Goal: Use online tool/utility: Utilize a website feature to perform a specific function

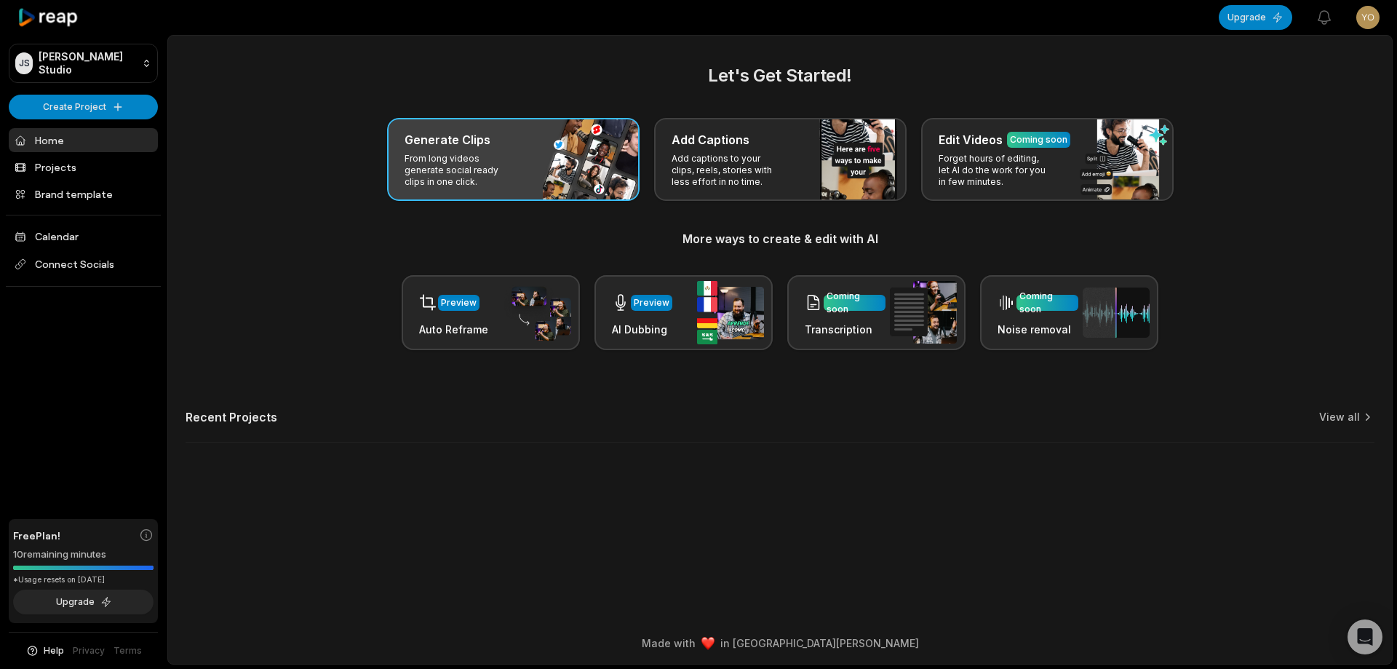
click at [570, 180] on div "Generate Clips From long videos generate social ready clips in one click." at bounding box center [513, 159] width 252 height 83
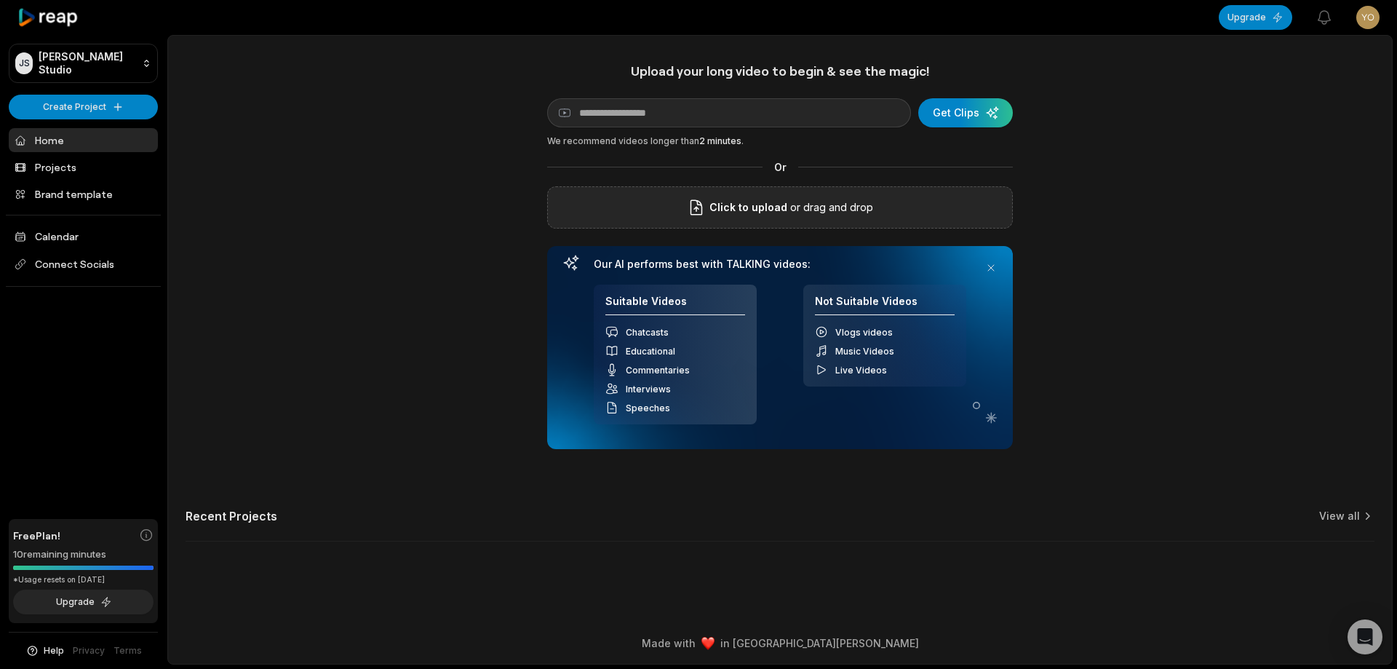
click at [671, 208] on div "Click to upload or drag and drop" at bounding box center [780, 207] width 466 height 42
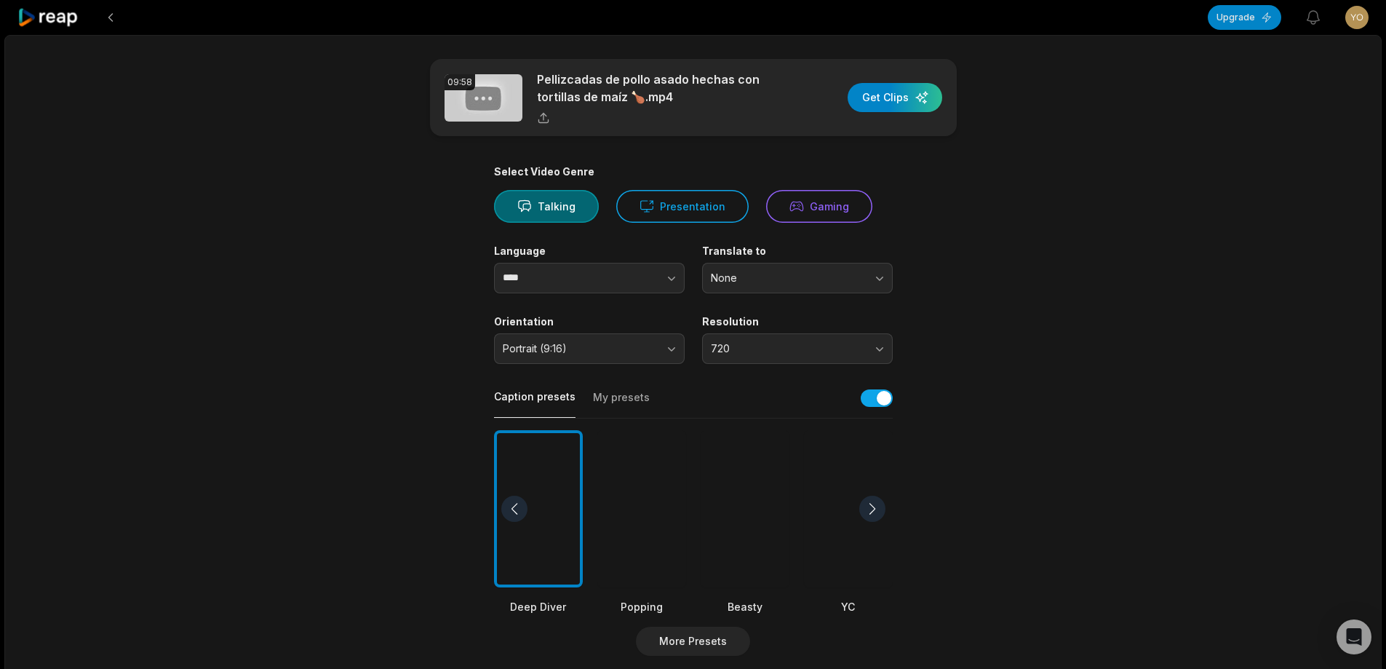
click at [757, 503] on div at bounding box center [745, 509] width 89 height 158
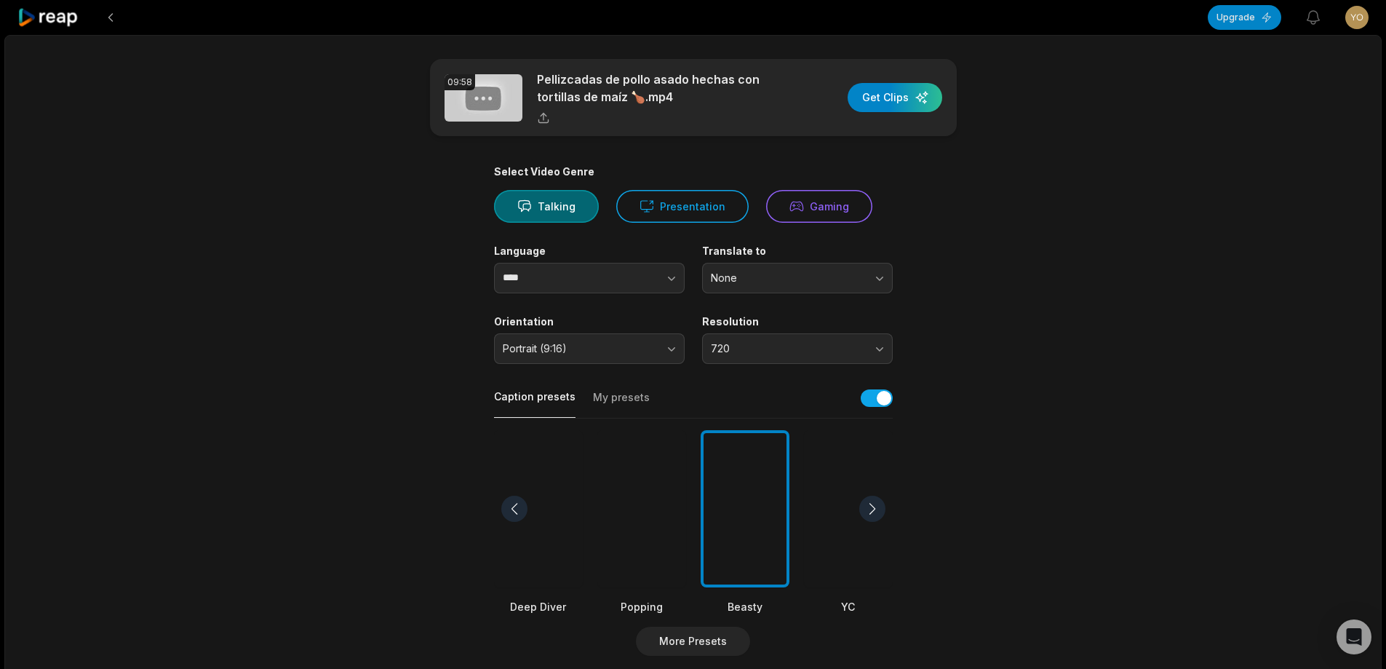
scroll to position [291, 0]
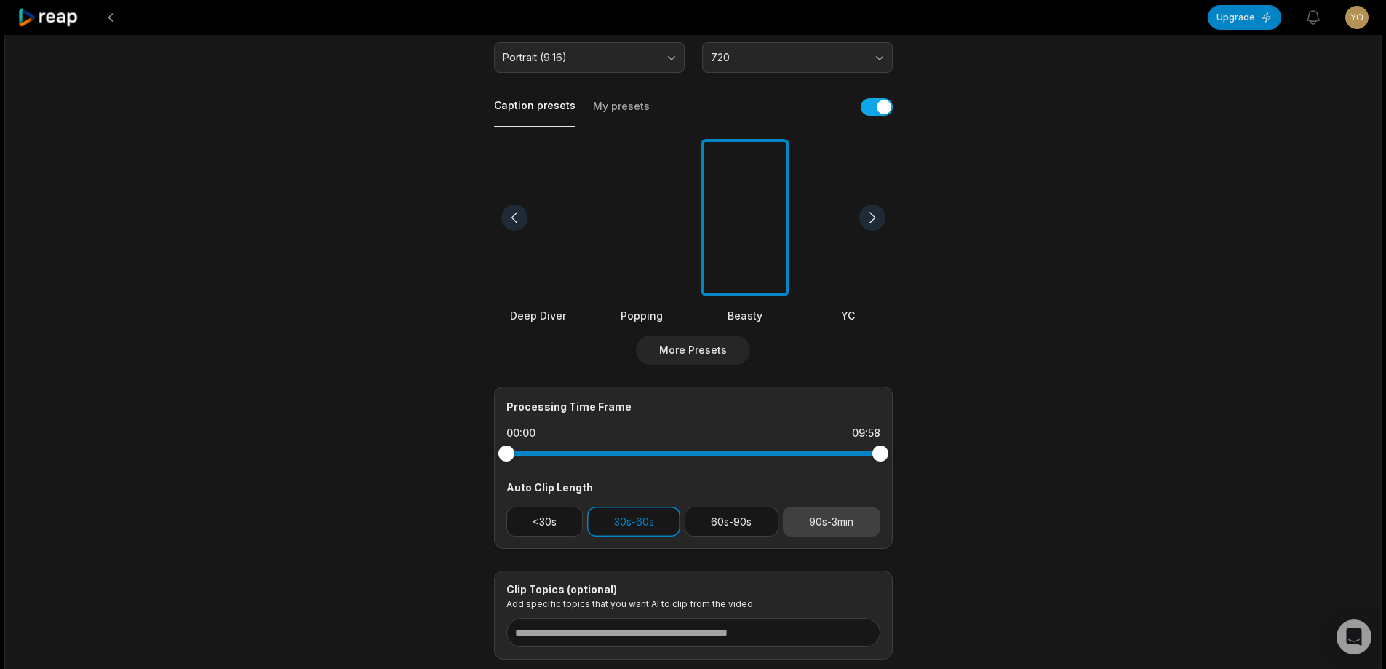
drag, startPoint x: 846, startPoint y: 521, endPoint x: 792, endPoint y: 523, distance: 53.9
click at [845, 521] on button "90s-3min" at bounding box center [831, 521] width 97 height 30
click at [658, 515] on button "30s-60s" at bounding box center [633, 521] width 93 height 30
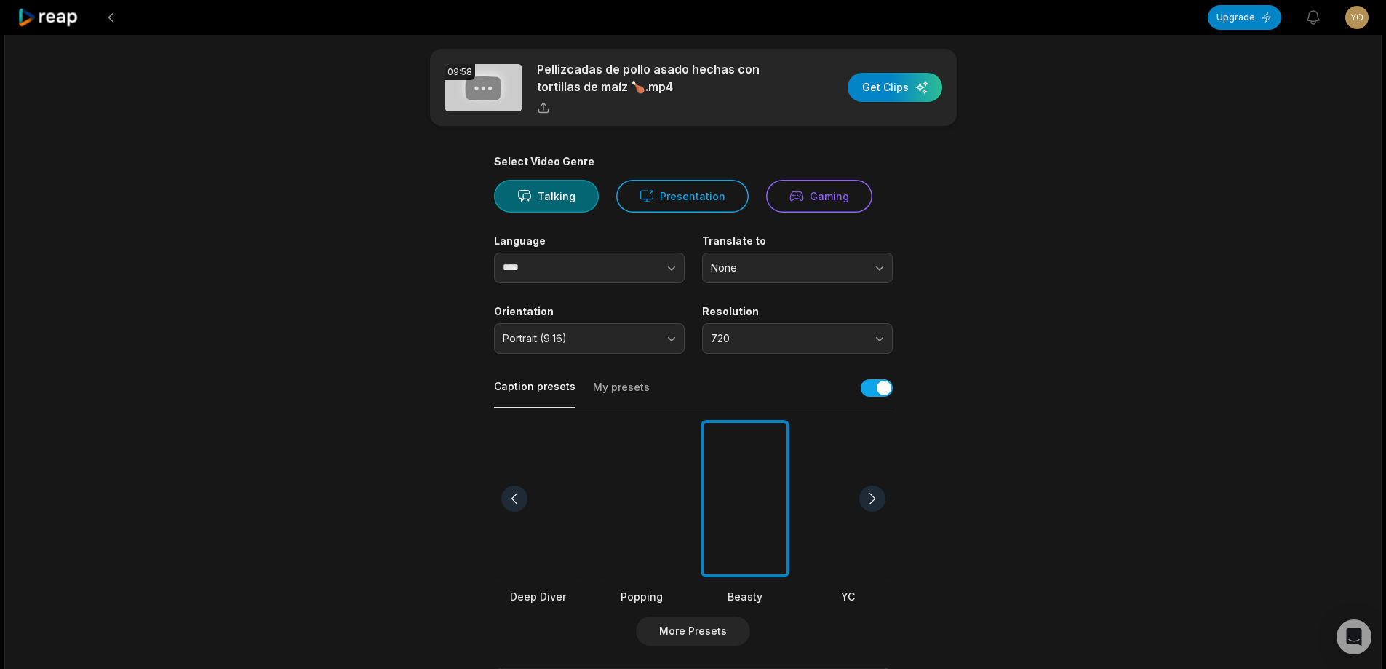
scroll to position [0, 0]
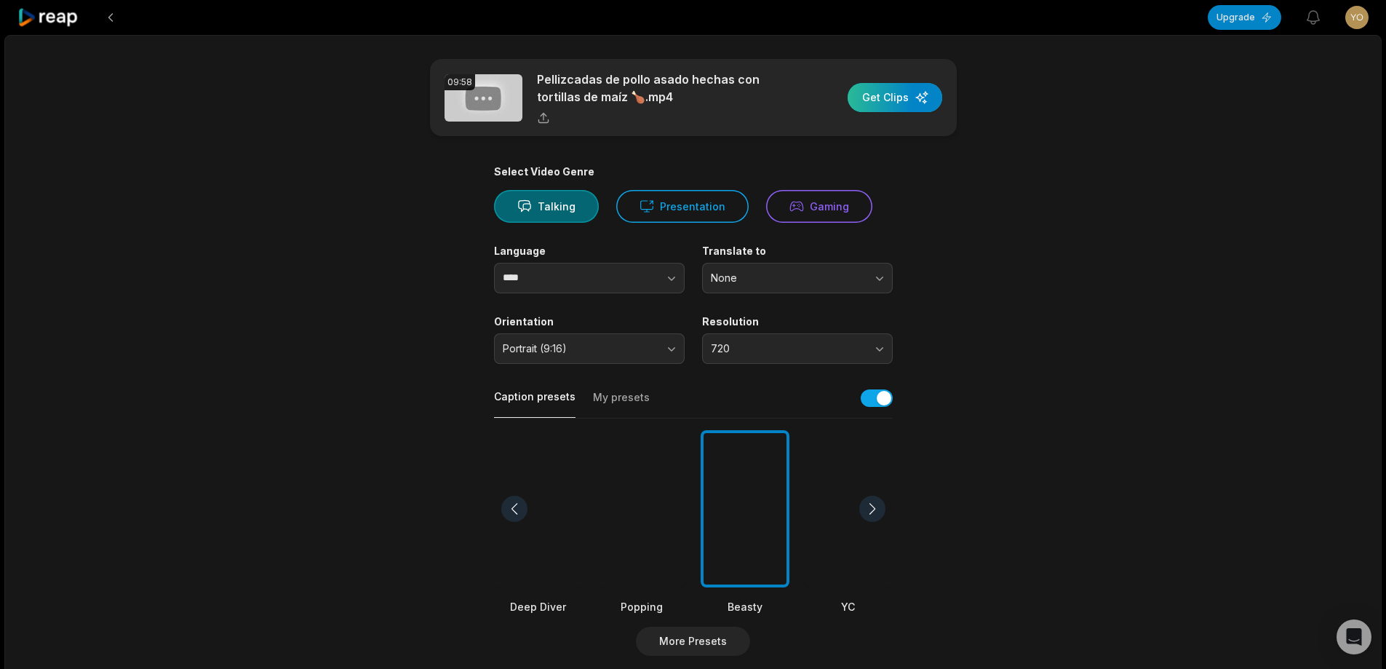
click at [888, 105] on div "button" at bounding box center [895, 97] width 95 height 29
